Goal: Task Accomplishment & Management: Use online tool/utility

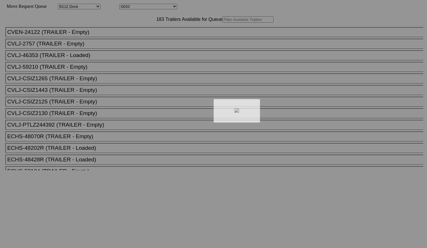
select select "121"
select select "3278"
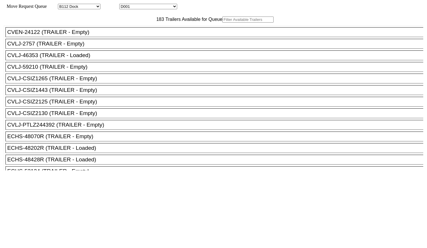
drag, startPoint x: 149, startPoint y: 34, endPoint x: 145, endPoint y: 32, distance: 3.9
click at [222, 23] on input "text" at bounding box center [247, 20] width 51 height 6
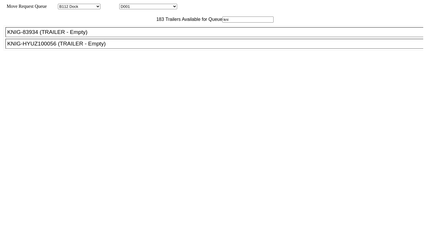
type input "kni"
click at [127, 35] on div "KNIG-83934 (TRAILER - Empty)" at bounding box center [217, 32] width 420 height 6
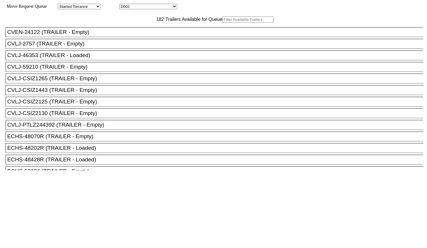
click at [222, 23] on input "text" at bounding box center [247, 20] width 51 height 6
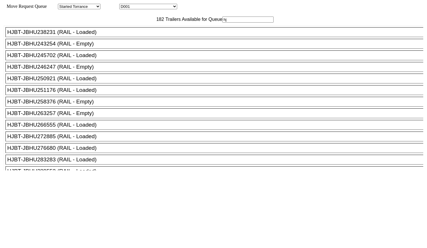
type input "hj"
click at [98, 127] on ul "CVEN-24122 (TRAILER - Empty) CVLJ-2757 (TRAILER - Empty) CVLJ-46353 (TRAILER - …" at bounding box center [214, 200] width 420 height 350
click at [93, 116] on div "HJBT-JBHU263257 (RAIL - Empty)" at bounding box center [217, 113] width 420 height 6
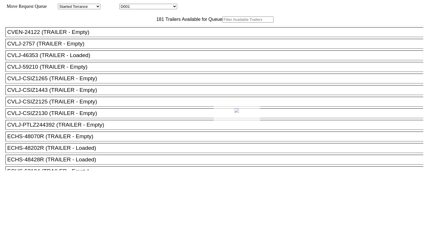
click at [135, 35] on div at bounding box center [213, 124] width 427 height 248
click at [132, 32] on div at bounding box center [213, 124] width 427 height 248
click at [222, 23] on input "text" at bounding box center [247, 20] width 51 height 6
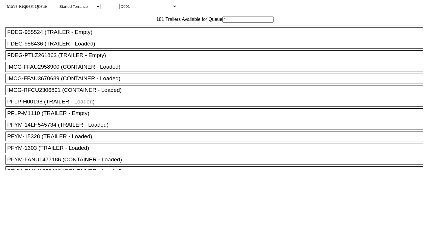
type input "f"
click at [84, 35] on div "FDEG-955524 (TRAILER - Empty)" at bounding box center [217, 32] width 420 height 6
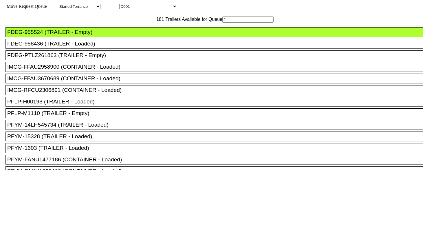
click at [188, 170] on div at bounding box center [214, 239] width 420 height 138
click at [203, 170] on div at bounding box center [214, 239] width 420 height 138
